Goal: Task Accomplishment & Management: Use online tool/utility

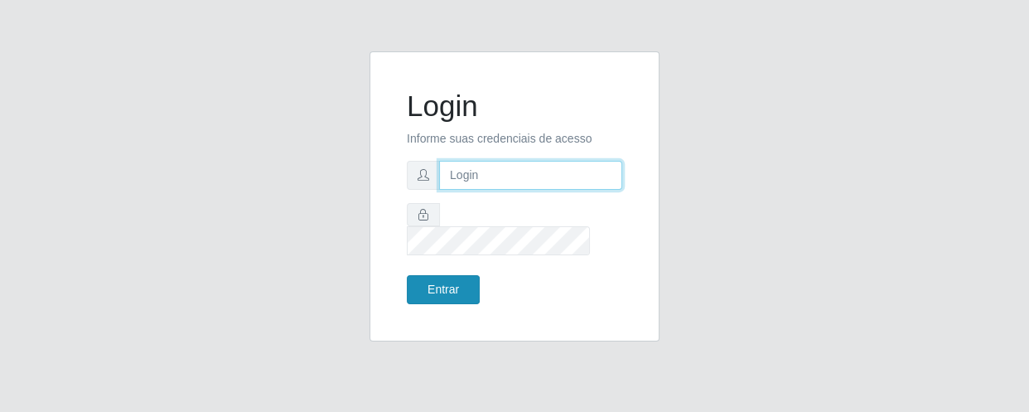
type input "[EMAIL_ADDRESS][DOMAIN_NAME]"
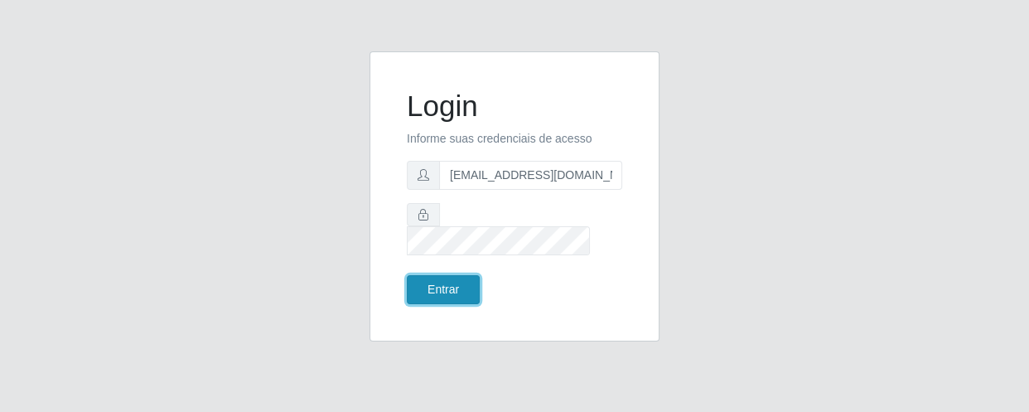
click at [463, 275] on button "Entrar" at bounding box center [443, 289] width 73 height 29
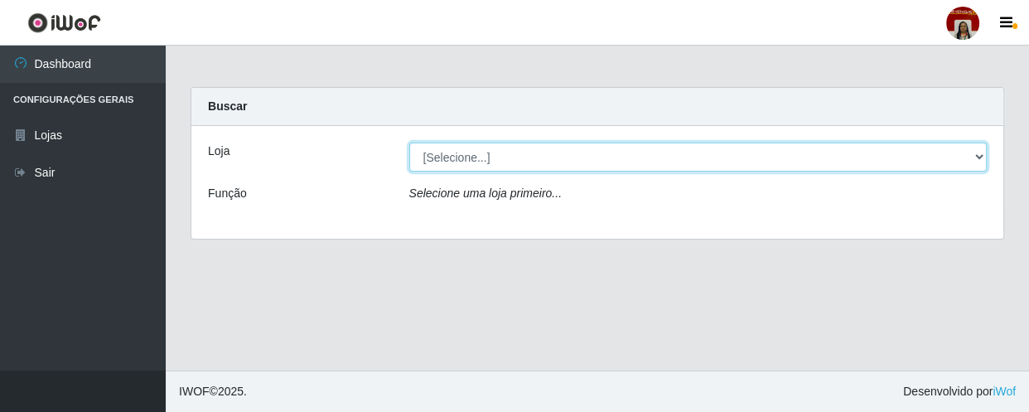
click at [975, 153] on select "[Selecione...] Mar Vermelho - Loja 04" at bounding box center [698, 157] width 578 height 29
select select "251"
click at [409, 143] on select "[Selecione...] Mar Vermelho - Loja 04" at bounding box center [698, 157] width 578 height 29
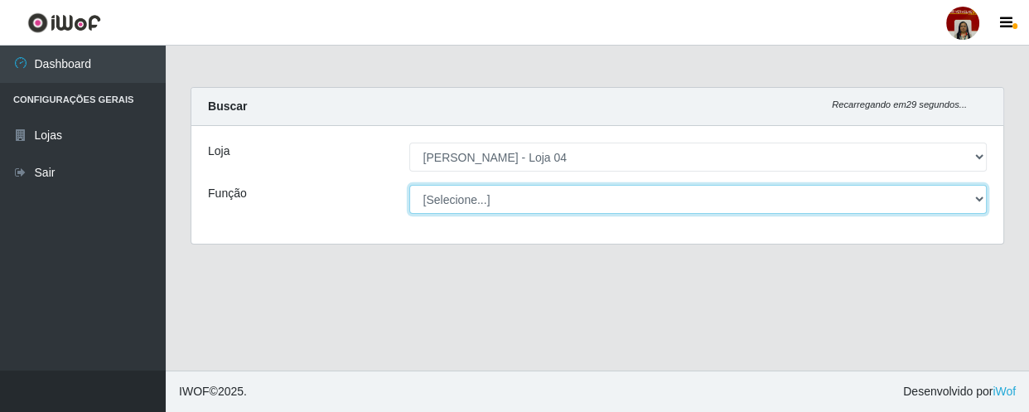
click at [982, 195] on select "[Selecione...] ASG ASG + ASG ++ Auxiliar de Depósito Auxiliar de Depósito + Aux…" at bounding box center [698, 199] width 578 height 29
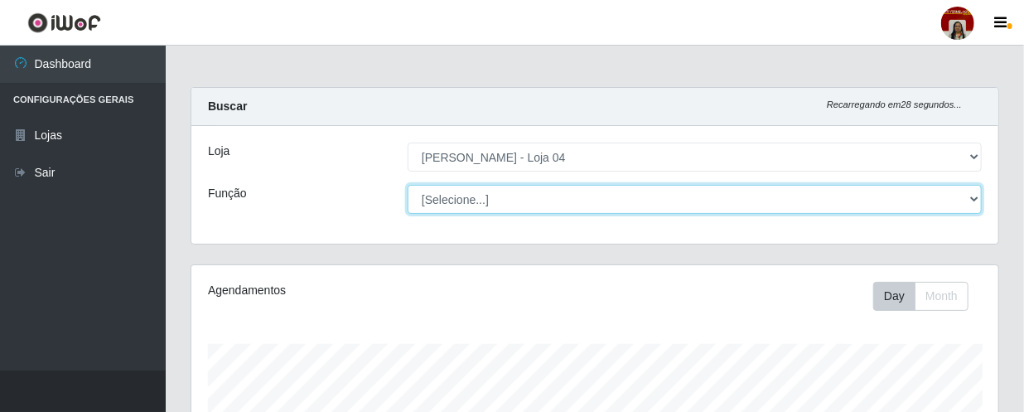
scroll to position [344, 807]
select select "22"
click at [408, 185] on select "[Selecione...] ASG ASG + ASG ++ Auxiliar de Depósito Auxiliar de Depósito + Aux…" at bounding box center [695, 199] width 574 height 29
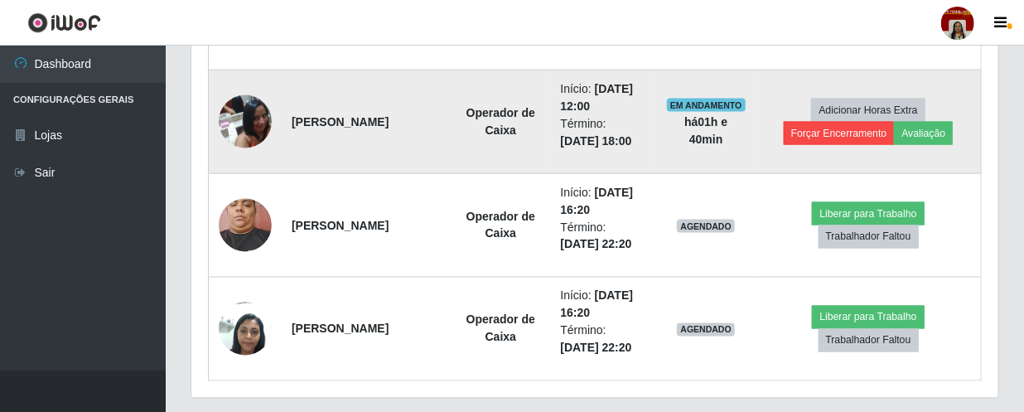
scroll to position [1220, 0]
